Goal: Task Accomplishment & Management: Manage account settings

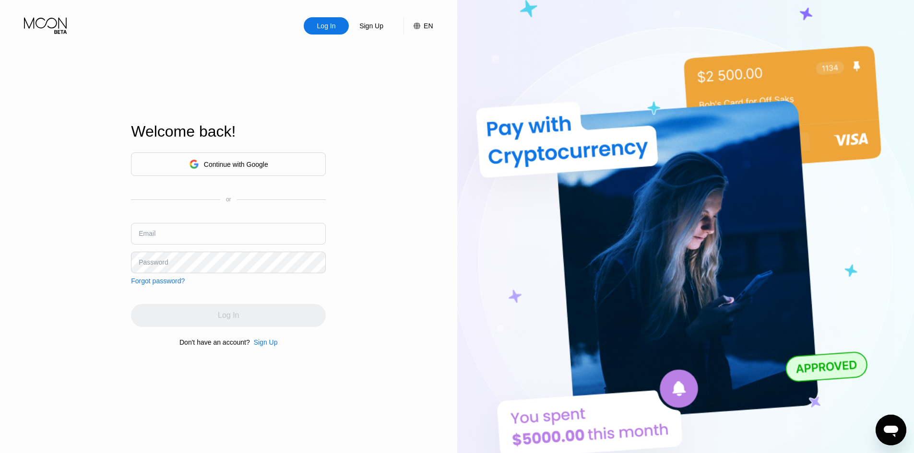
click at [72, 210] on div "Log In Sign Up EN Language Select an item Save Welcome back! Continue with Goog…" at bounding box center [228, 249] width 457 height 499
click at [103, 191] on div "Log In Sign Up EN Language Select an item Save Welcome back! Continue with Goog…" at bounding box center [228, 249] width 457 height 499
click at [154, 225] on input "text" at bounding box center [228, 234] width 195 height 22
click at [214, 233] on input "text" at bounding box center [228, 234] width 195 height 22
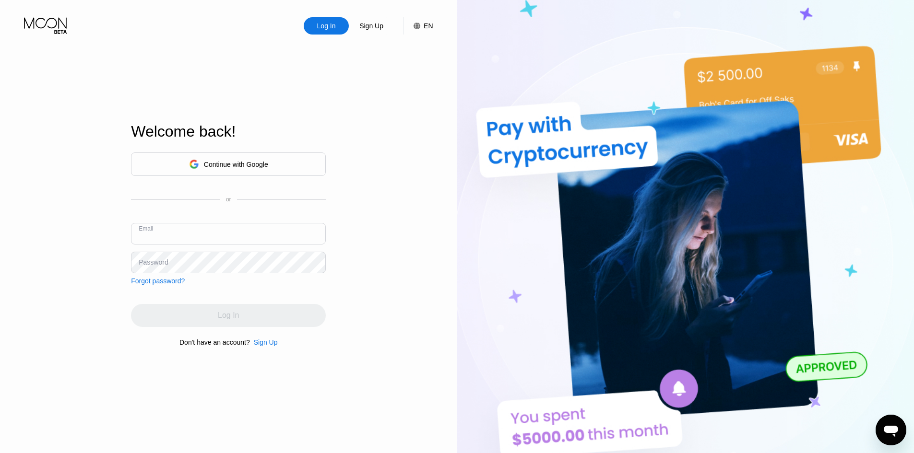
paste input "[EMAIL_ADDRESS][DOMAIN_NAME]"
type input "[EMAIL_ADDRESS][DOMAIN_NAME]"
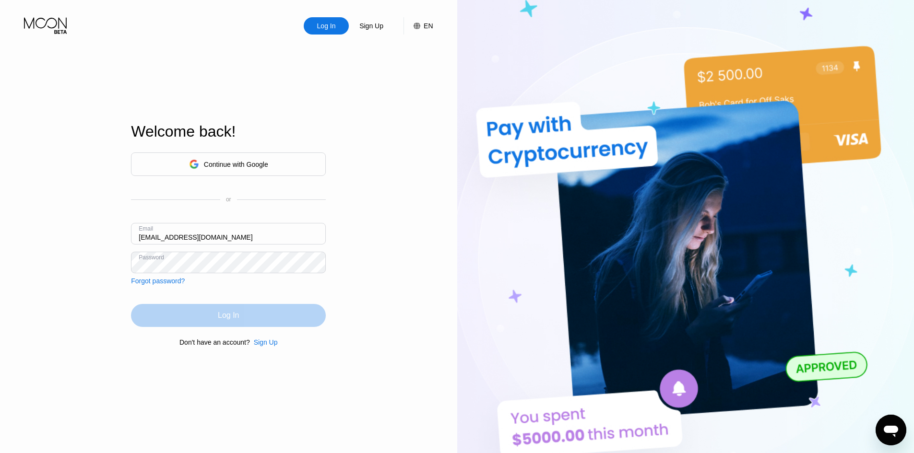
click at [220, 320] on div "Log In" at bounding box center [228, 316] width 21 height 10
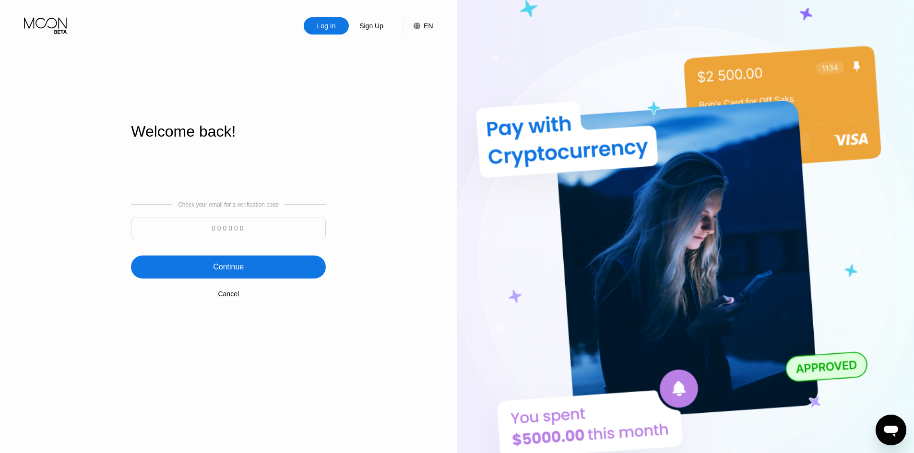
click at [484, 236] on img at bounding box center [685, 249] width 457 height 499
click at [244, 228] on input at bounding box center [228, 229] width 195 height 22
click at [255, 172] on div "Check your email for a verification code Continue Cancel" at bounding box center [228, 249] width 195 height 195
click at [231, 296] on div "Cancel" at bounding box center [228, 294] width 21 height 8
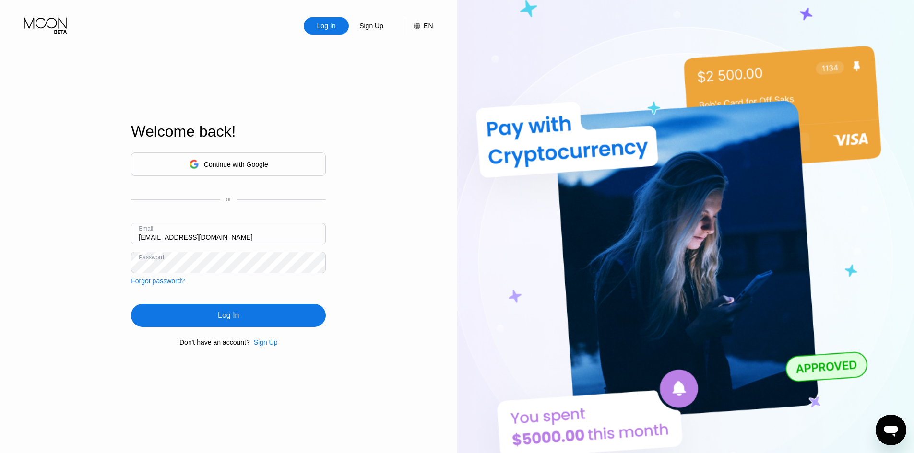
drag, startPoint x: 257, startPoint y: 237, endPoint x: 267, endPoint y: 236, distance: 10.1
click at [257, 237] on input "[EMAIL_ADDRESS][DOMAIN_NAME]" at bounding box center [228, 234] width 195 height 22
paste input "compatible.ptarmigan.ptzc"
type input "[EMAIL_ADDRESS][DOMAIN_NAME]"
click at [264, 322] on div "Log In" at bounding box center [228, 315] width 195 height 23
